Goal: Task Accomplishment & Management: Manage account settings

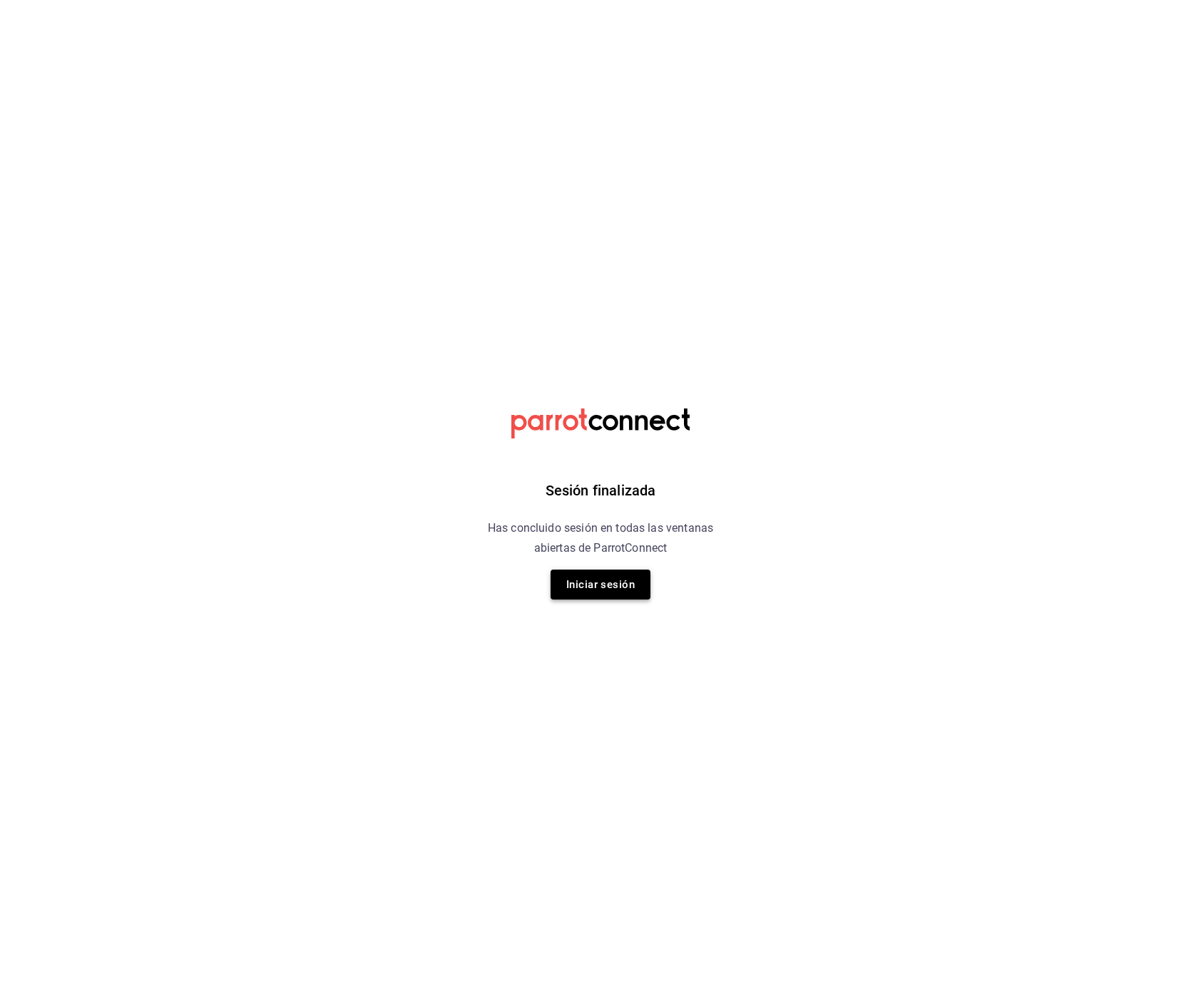
click at [604, 591] on button "Iniciar sesión" at bounding box center [600, 584] width 100 height 30
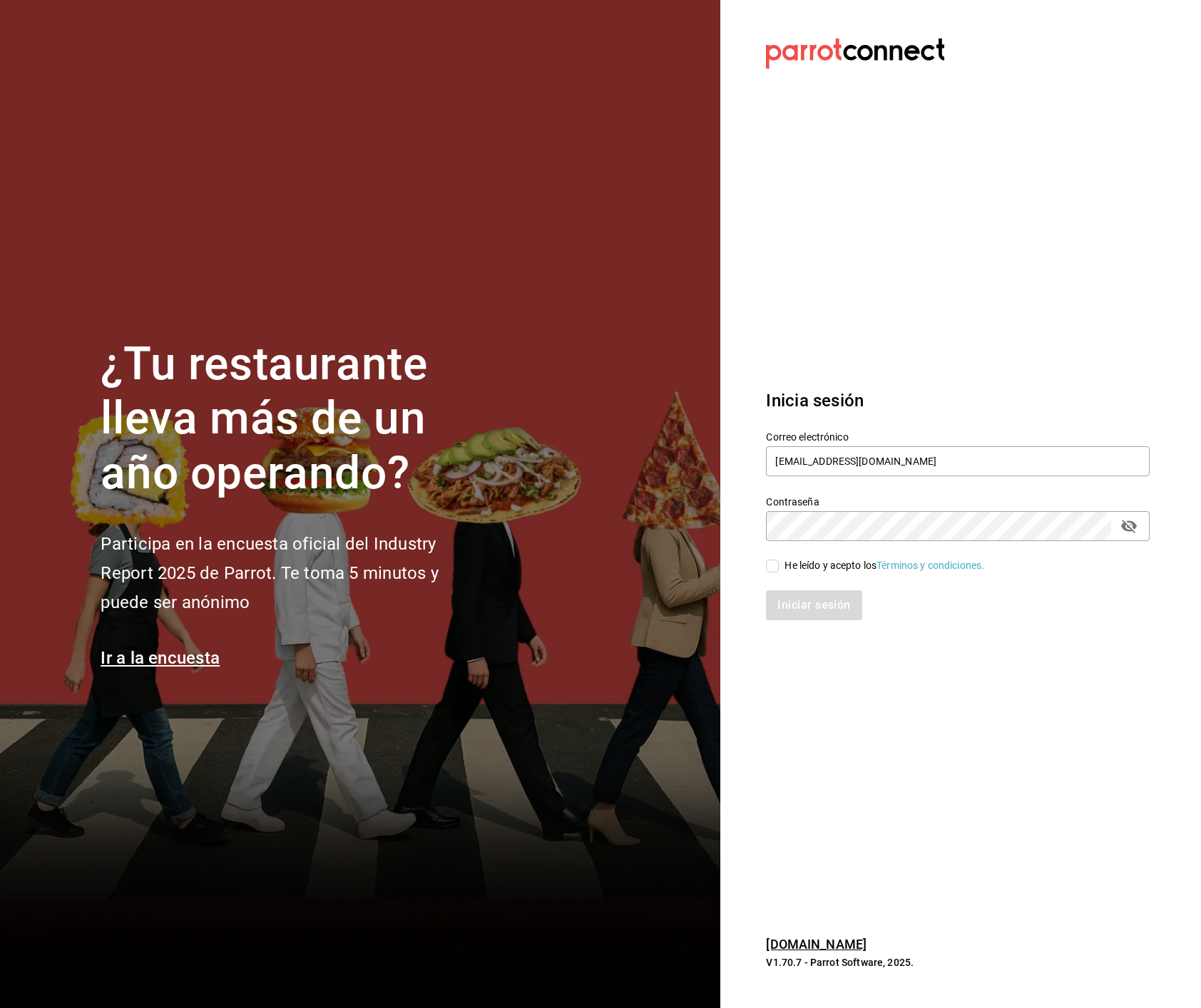
click at [768, 563] on input "He leído y acepto los Términos y condiciones." at bounding box center [773, 566] width 13 height 13
checkbox input "true"
click at [794, 605] on button "Iniciar sesión" at bounding box center [814, 605] width 97 height 30
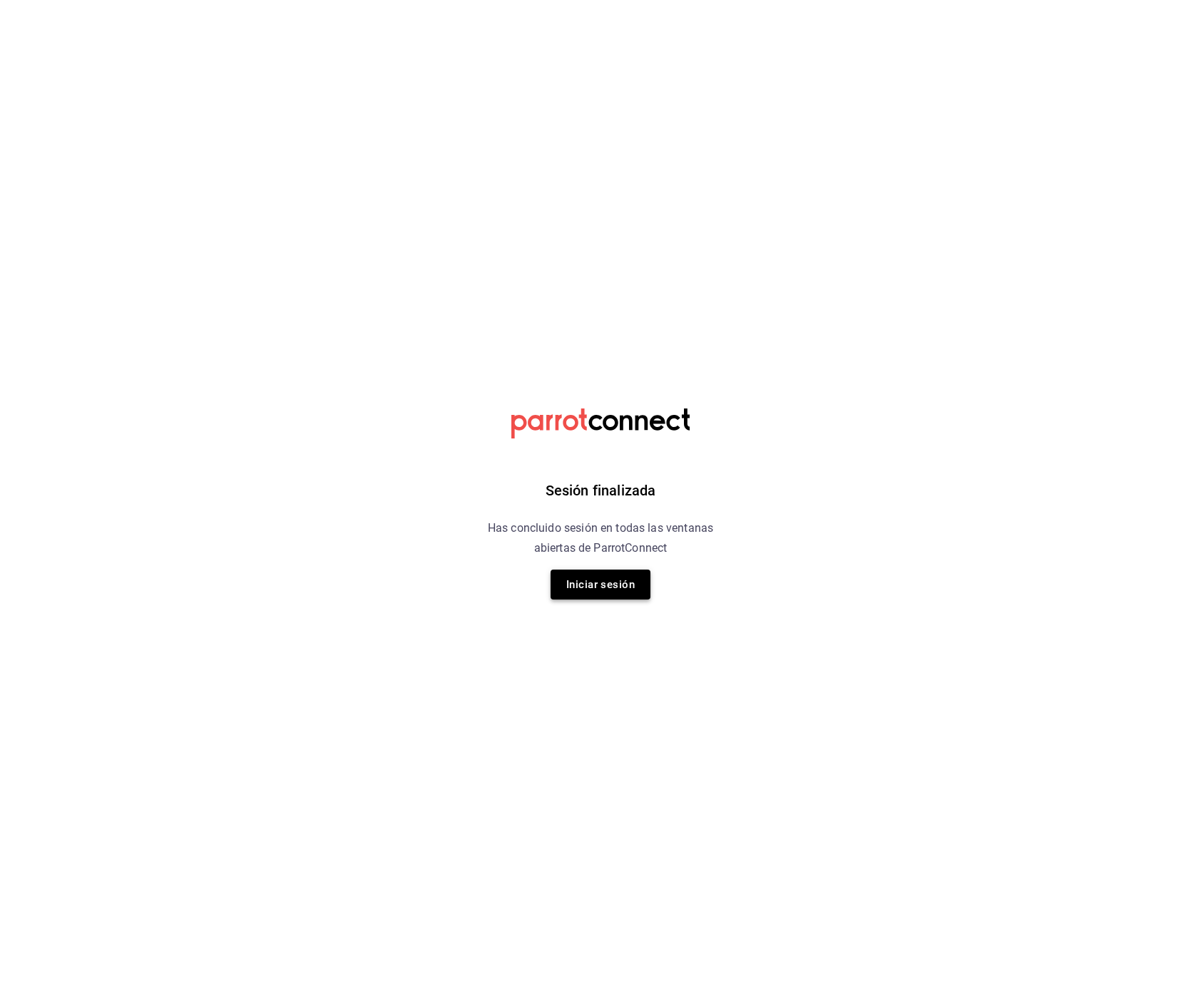
click at [589, 586] on button "Iniciar sesión" at bounding box center [600, 584] width 100 height 30
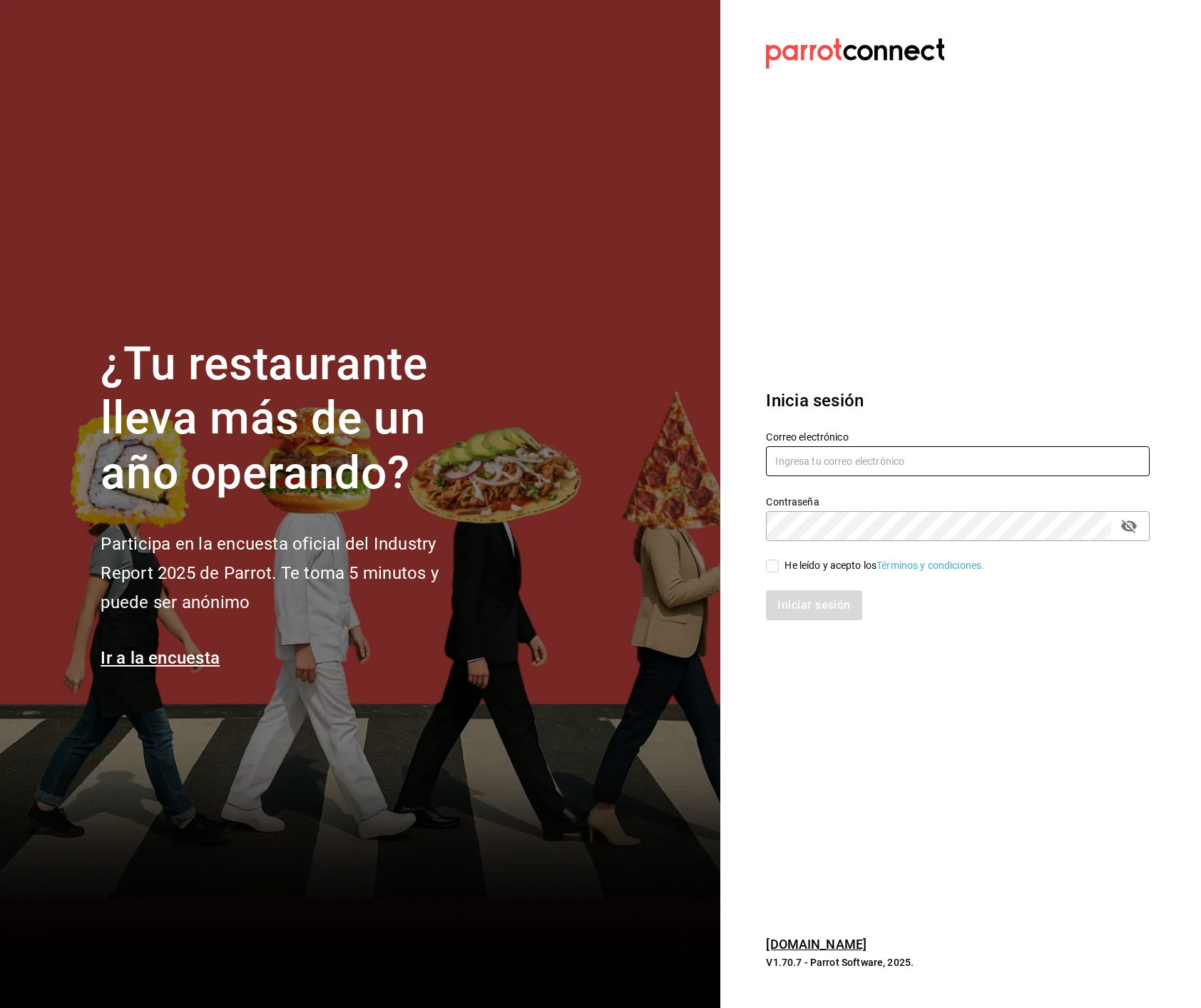
type input "multiuser@primerpiso.com"
click at [775, 569] on input "He leído y acepto los Términos y condiciones." at bounding box center [773, 566] width 13 height 13
checkbox input "true"
click at [785, 603] on button "Iniciar sesión" at bounding box center [814, 605] width 97 height 30
